Goal: Task Accomplishment & Management: Manage account settings

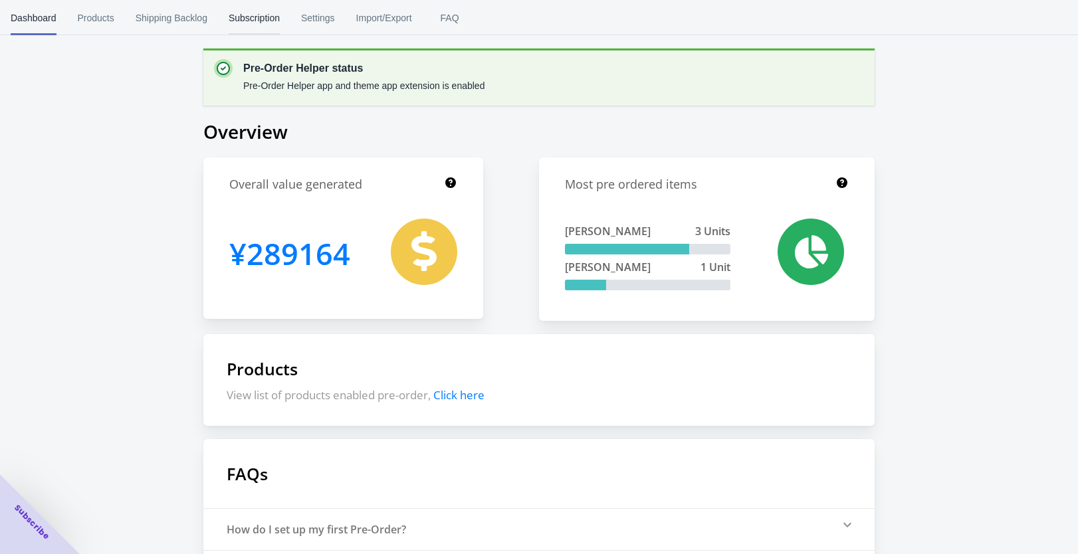
click at [272, 19] on span "Subscription" at bounding box center [254, 18] width 51 height 35
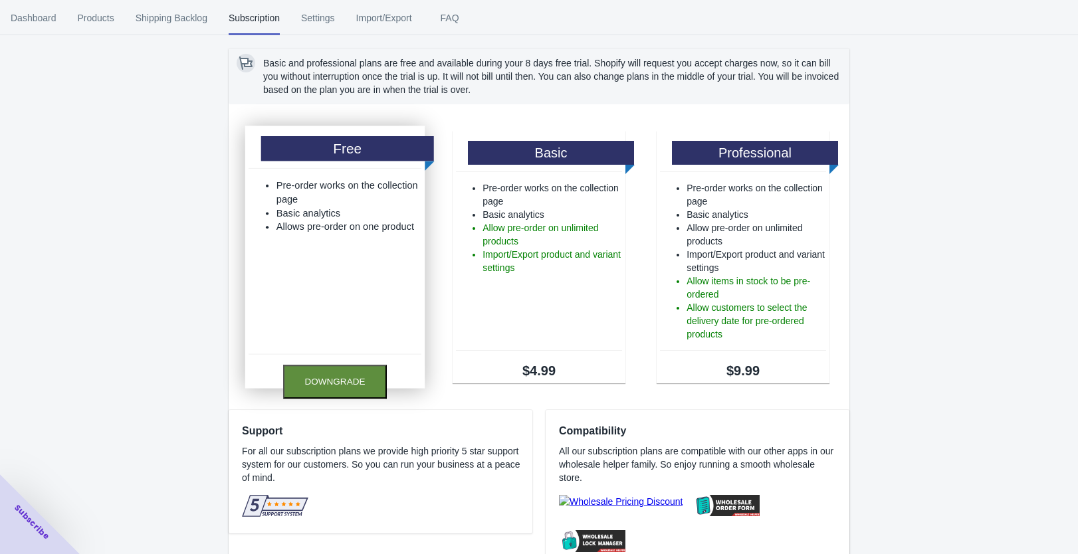
click at [318, 366] on button "Downgrade" at bounding box center [335, 382] width 104 height 34
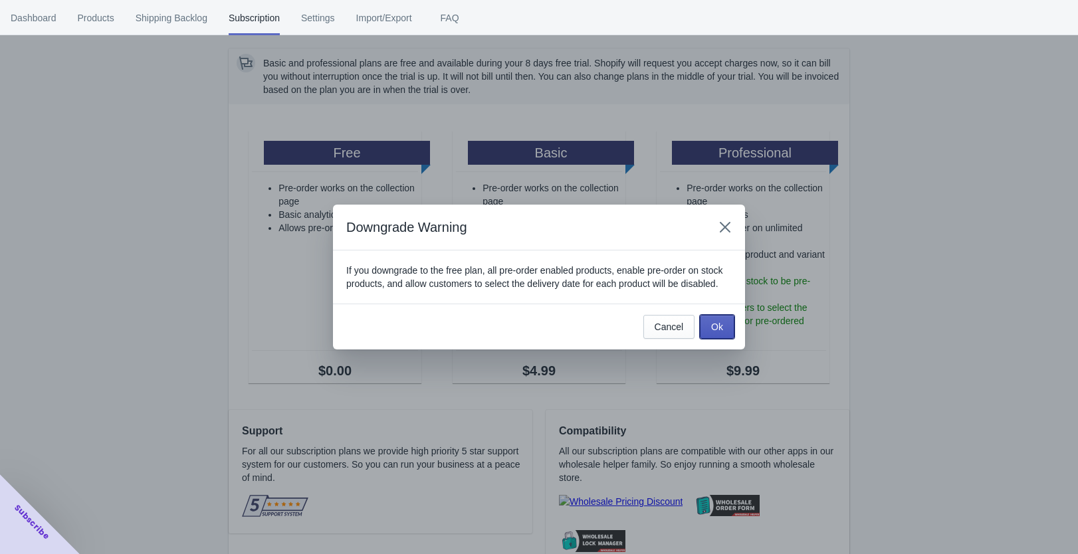
click at [717, 332] on span "Ok" at bounding box center [717, 327] width 12 height 11
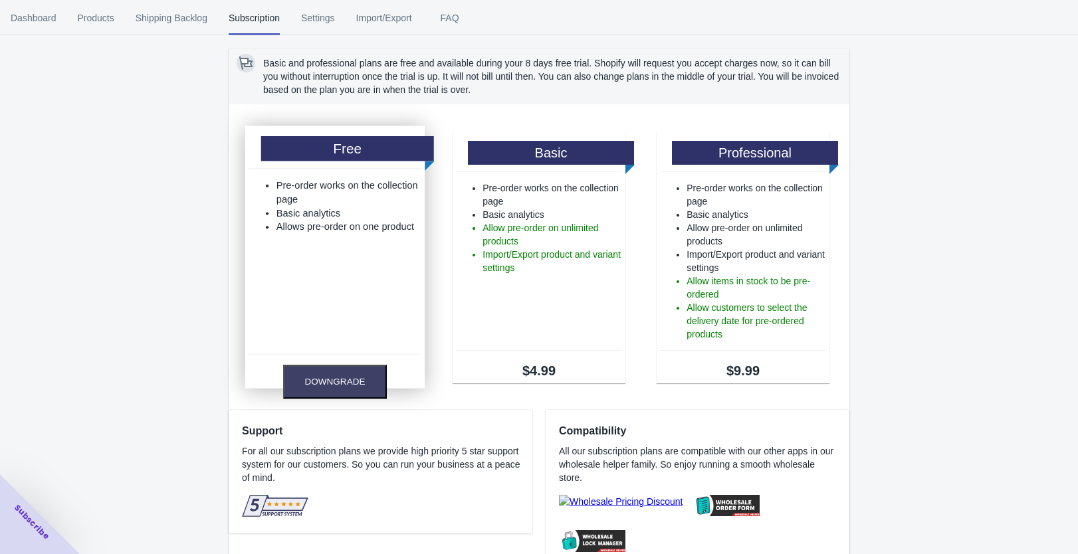
click at [290, 230] on li "Allows pre-order on one product" at bounding box center [349, 227] width 145 height 14
click at [340, 388] on button "Downgrade" at bounding box center [335, 382] width 104 height 34
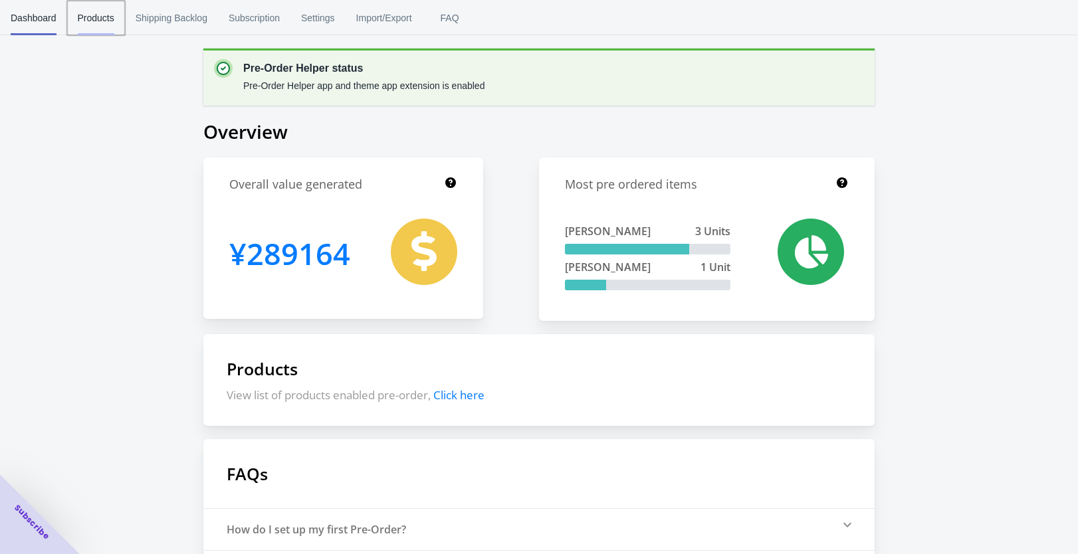
click at [107, 17] on span "Products" at bounding box center [96, 18] width 37 height 35
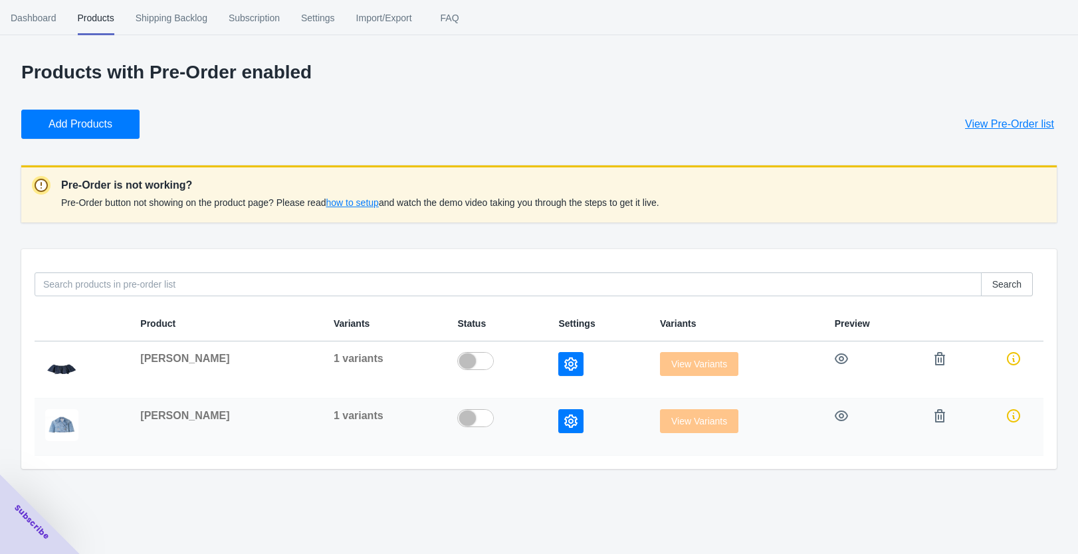
click at [457, 417] on label at bounding box center [497, 417] width 80 height 16
checkbox input "true"
click at [457, 362] on label at bounding box center [497, 360] width 80 height 16
click at [265, 17] on span "Subscription" at bounding box center [254, 18] width 51 height 35
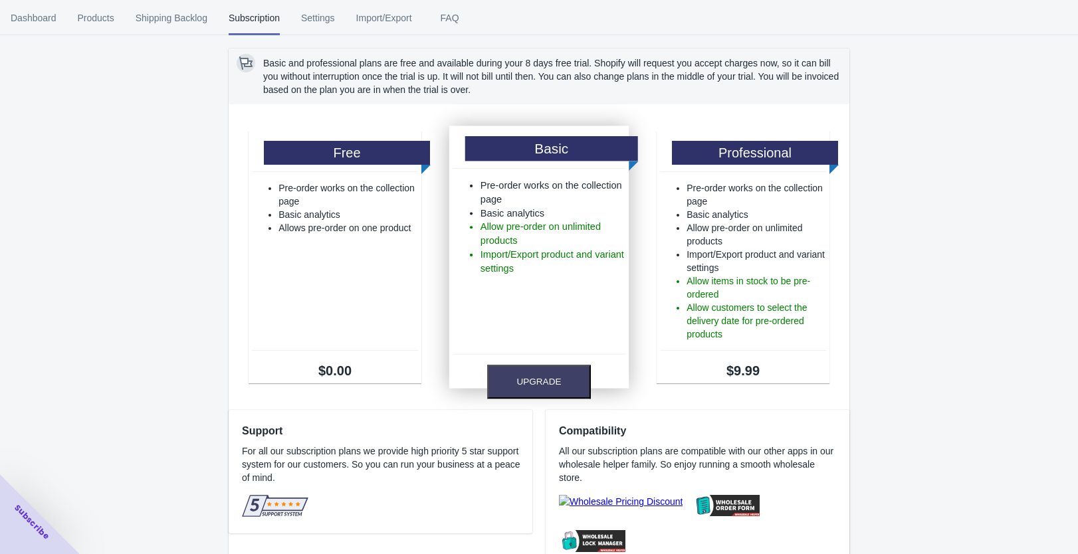
click at [580, 326] on ul "Pre-order works on the collection page Basic analytics Allow pre-order on unlim…" at bounding box center [539, 262] width 173 height 166
click at [558, 388] on button "Upgrade" at bounding box center [539, 382] width 104 height 34
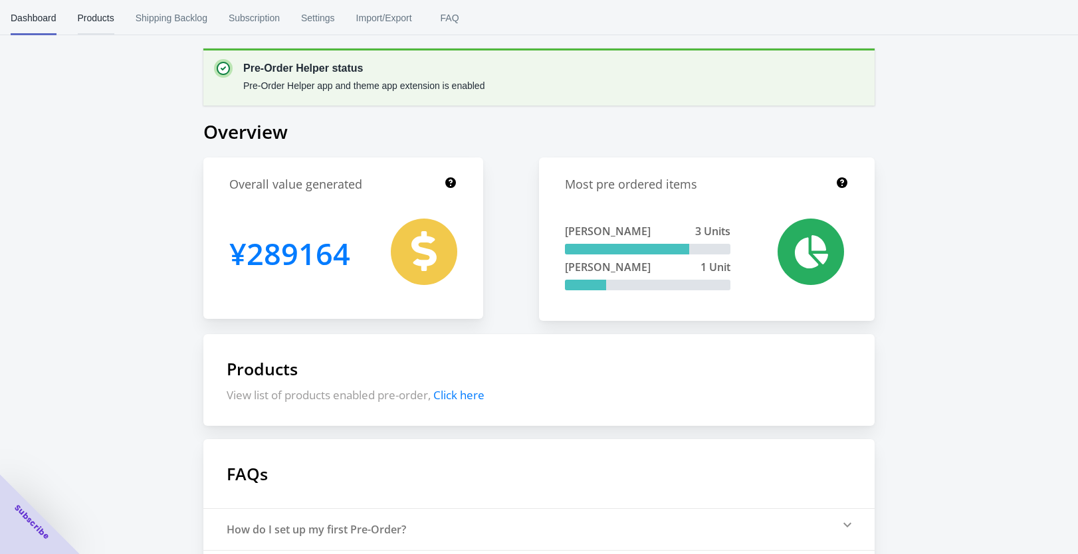
click at [118, 18] on button "Products" at bounding box center [96, 18] width 58 height 35
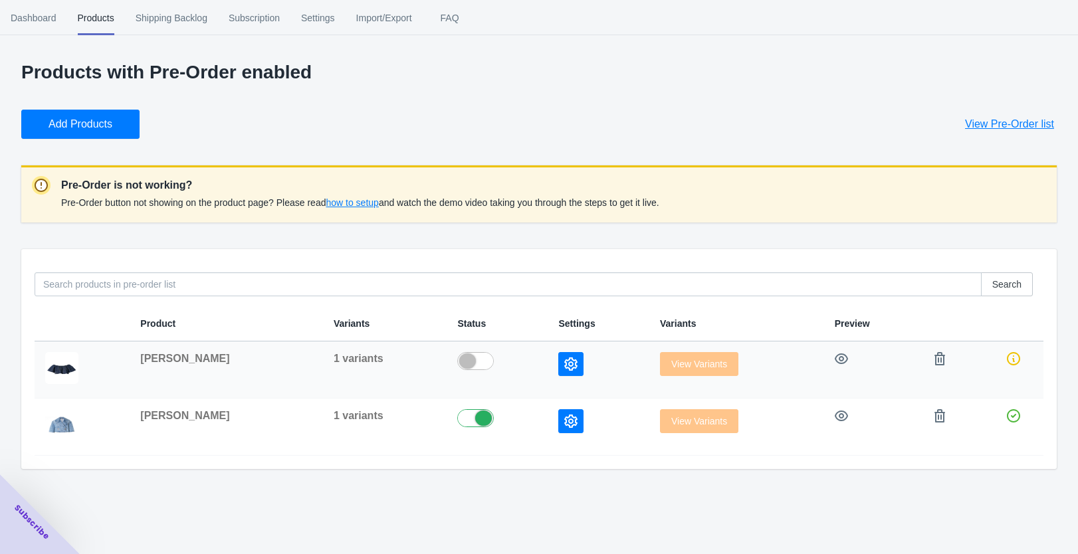
click at [457, 352] on label at bounding box center [497, 360] width 80 height 16
checkbox input "true"
